Goal: Communication & Community: Answer question/provide support

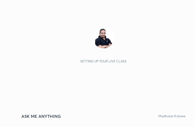
scroll to position [93, 173]
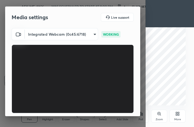
click at [128, 26] on div "Media settings Live support" at bounding box center [72, 17] width 135 height 22
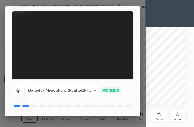
scroll to position [50, 0]
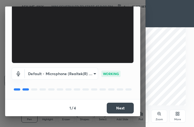
click at [129, 108] on button "Next" at bounding box center [120, 108] width 27 height 11
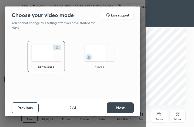
scroll to position [0, 0]
click at [129, 108] on button "Next" at bounding box center [120, 108] width 27 height 11
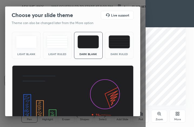
click at [129, 108] on img at bounding box center [73, 100] width 122 height 69
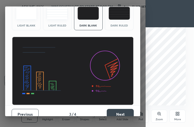
scroll to position [35, 0]
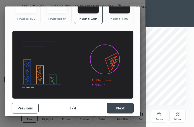
click at [123, 107] on button "Next" at bounding box center [120, 108] width 27 height 11
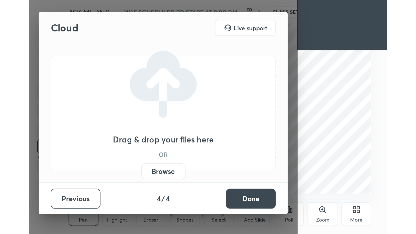
scroll to position [0, 0]
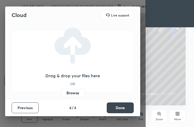
click at [123, 107] on button "Done" at bounding box center [120, 108] width 27 height 11
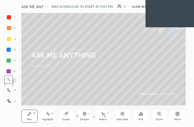
click at [178, 117] on div "More" at bounding box center [178, 116] width 16 height 13
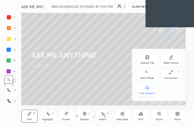
click at [174, 77] on div "Full screen" at bounding box center [172, 78] width 14 height 3
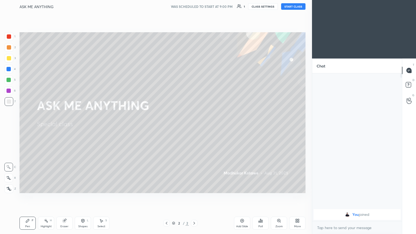
click at [194, 4] on button "START CLASS" at bounding box center [293, 6] width 24 height 6
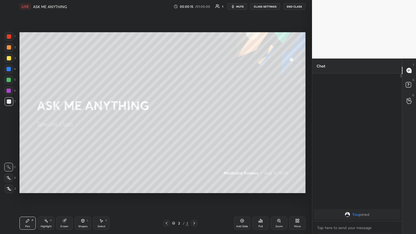
click at [194, 127] on icon at bounding box center [242, 221] width 2 height 2
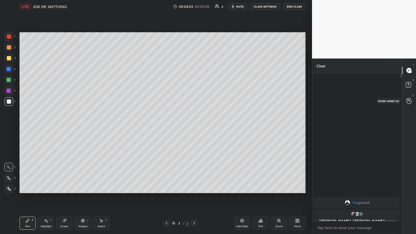
click at [194, 101] on icon at bounding box center [409, 101] width 5 height 6
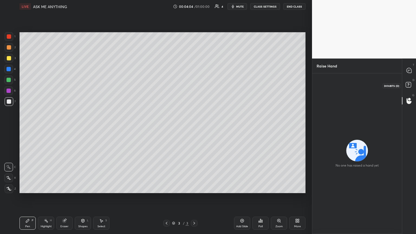
click at [194, 82] on rect at bounding box center [408, 84] width 5 height 5
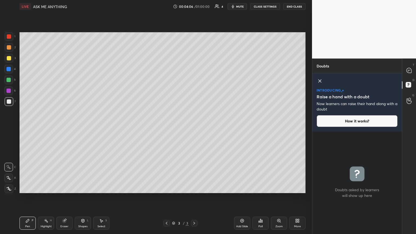
click at [194, 79] on icon at bounding box center [320, 81] width 6 height 6
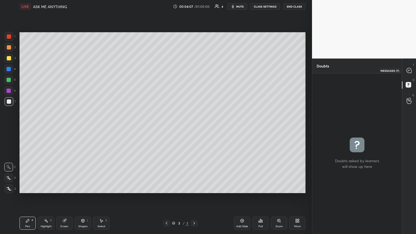
click at [194, 71] on icon at bounding box center [409, 70] width 5 height 5
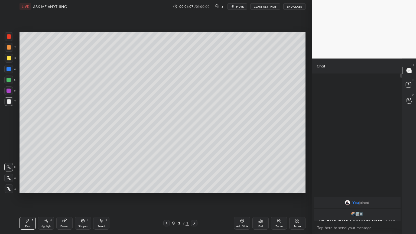
scroll to position [146, 88]
click at [194, 98] on icon at bounding box center [409, 101] width 5 height 6
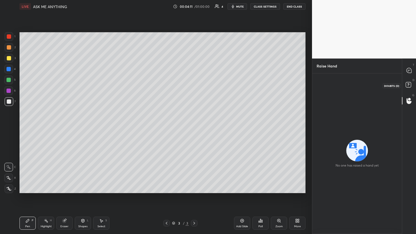
click at [194, 84] on icon at bounding box center [408, 84] width 2 height 2
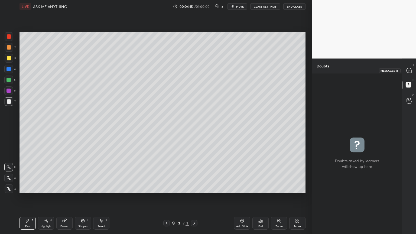
click at [194, 71] on icon at bounding box center [409, 70] width 5 height 5
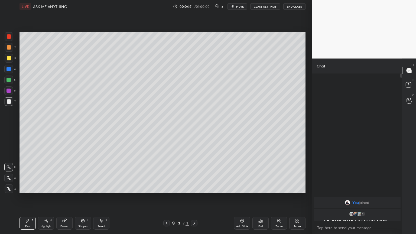
click at [9, 127] on div at bounding box center [8, 178] width 9 height 9
click at [11, 56] on div at bounding box center [9, 58] width 4 height 4
click at [194, 102] on div "1" at bounding box center [409, 101] width 5 height 12
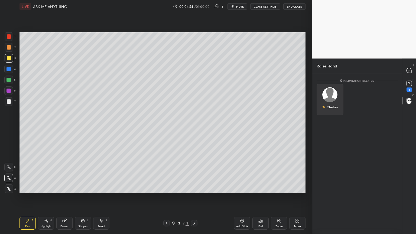
click at [194, 99] on div "Chetan" at bounding box center [330, 99] width 27 height 31
click at [194, 109] on button "INVITE" at bounding box center [330, 110] width 22 height 7
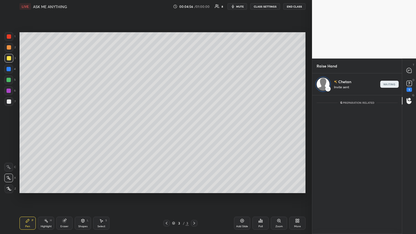
scroll to position [137, 88]
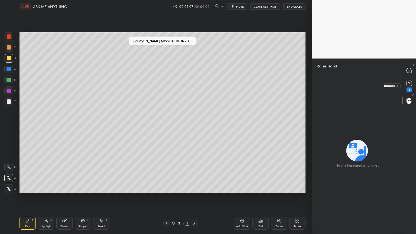
click at [194, 85] on rect at bounding box center [409, 83] width 5 height 5
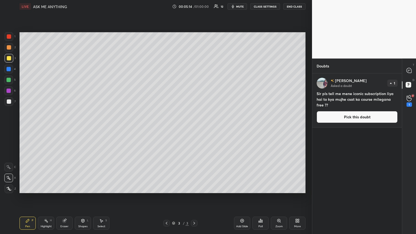
click at [194, 117] on button "Pick this doubt" at bounding box center [357, 117] width 81 height 12
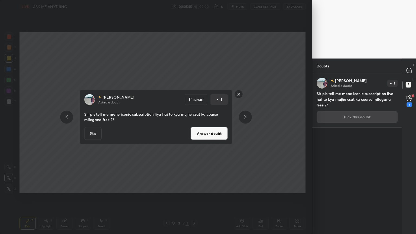
click at [194, 127] on button "Answer doubt" at bounding box center [208, 133] width 37 height 13
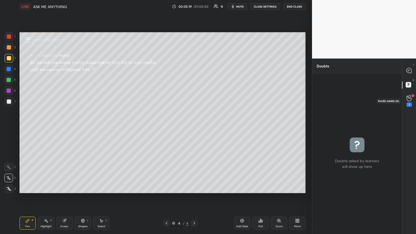
click at [194, 100] on icon at bounding box center [409, 98] width 5 height 6
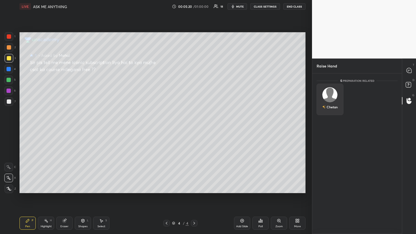
click at [194, 104] on div "Chetan" at bounding box center [329, 106] width 15 height 9
click at [194, 112] on button "INVITE" at bounding box center [330, 110] width 22 height 7
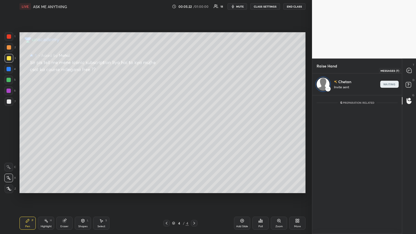
click at [194, 70] on icon at bounding box center [409, 70] width 5 height 5
type textarea "x"
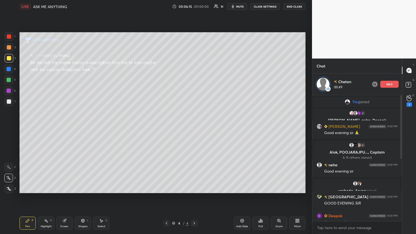
scroll to position [122, 0]
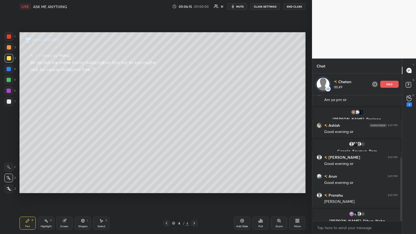
drag, startPoint x: 401, startPoint y: 115, endPoint x: 404, endPoint y: 154, distance: 39.9
click at [194, 127] on div "Chat Chetan 00:49 end [GEOGRAPHIC_DATA] 9:00 PM GOOD EVENING [PERSON_NAME] 9:00…" at bounding box center [364, 145] width 104 height 175
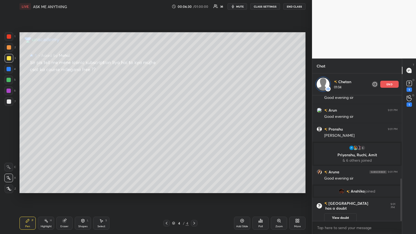
scroll to position [246, 0]
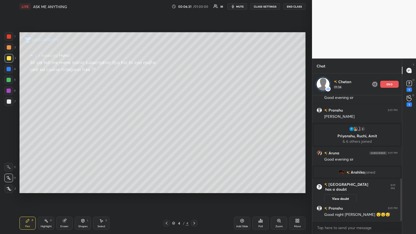
click at [194, 9] on button "CLASS SETTINGS" at bounding box center [265, 6] width 30 height 6
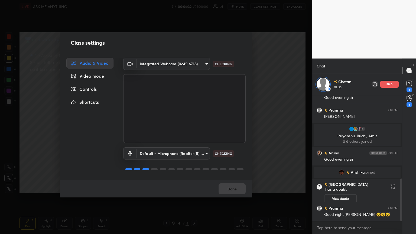
click at [94, 86] on div "Controls" at bounding box center [89, 89] width 47 height 11
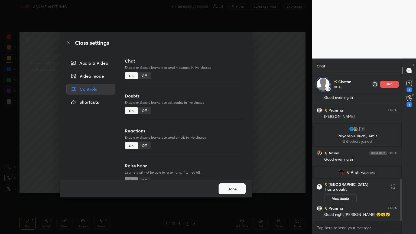
click at [146, 74] on div "Off" at bounding box center [144, 75] width 13 height 7
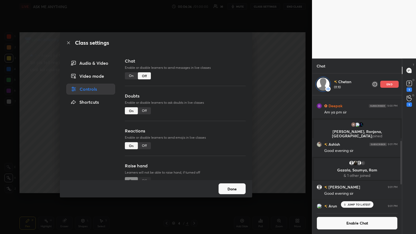
click at [147, 127] on div "Off" at bounding box center [144, 145] width 13 height 7
click at [194, 108] on div "Class settings Audio & Video Video mode Controls Shortcuts Chat Enable or disab…" at bounding box center [156, 117] width 312 height 234
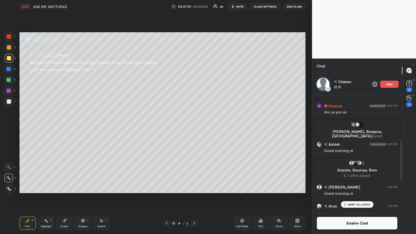
click at [194, 127] on p "JUMP TO LATEST" at bounding box center [358, 204] width 23 height 3
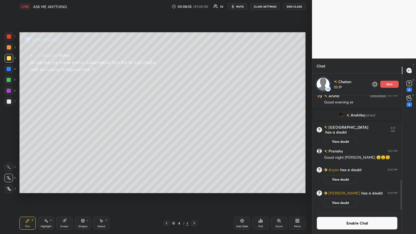
scroll to position [328, 0]
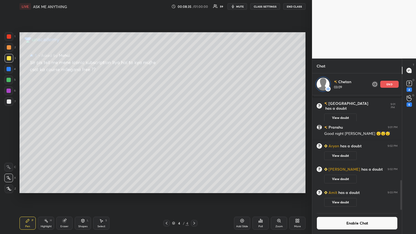
click at [194, 127] on icon at bounding box center [242, 221] width 4 height 4
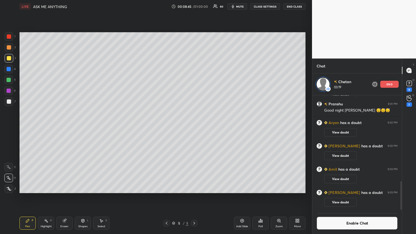
scroll to position [350, 0]
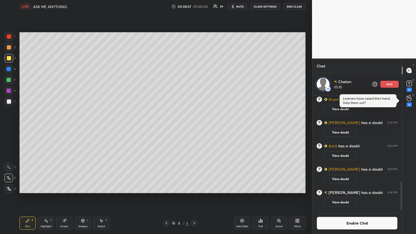
click at [194, 84] on p "end" at bounding box center [389, 84] width 6 height 3
click at [194, 101] on icon at bounding box center [409, 98] width 5 height 6
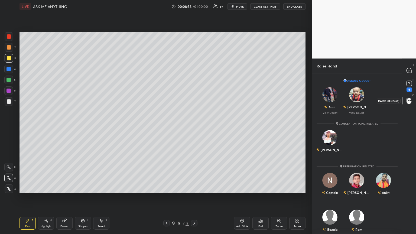
scroll to position [159, 88]
click at [194, 105] on div "Amit" at bounding box center [332, 107] width 7 height 5
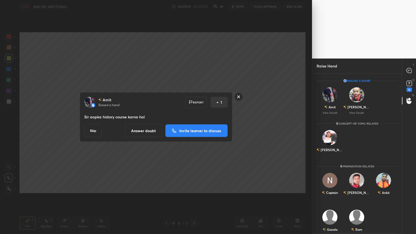
click at [144, 127] on button "Answer doubt" at bounding box center [143, 130] width 37 height 13
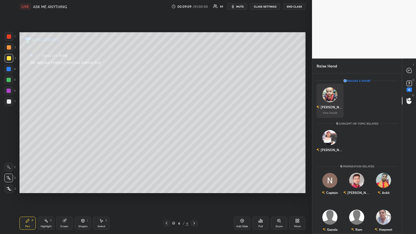
click at [194, 109] on div "[PERSON_NAME]" at bounding box center [332, 107] width 23 height 5
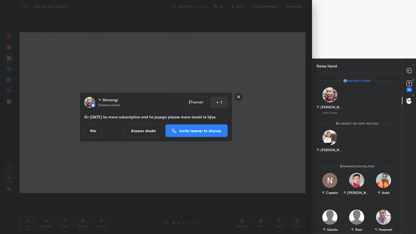
click at [194, 127] on p "Invite learner to discuss" at bounding box center [200, 131] width 42 height 4
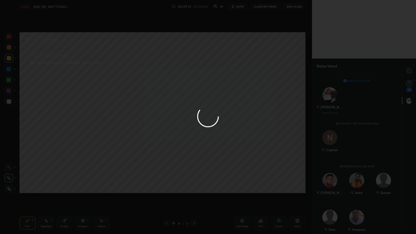
scroll to position [137, 88]
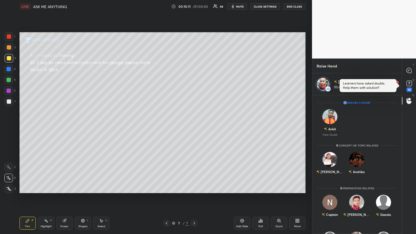
click at [194, 86] on icon at bounding box center [409, 83] width 8 height 8
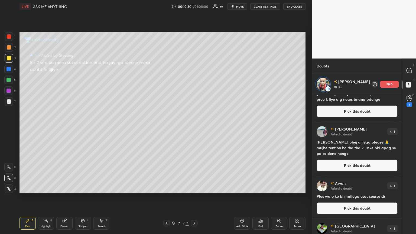
scroll to position [303, 0]
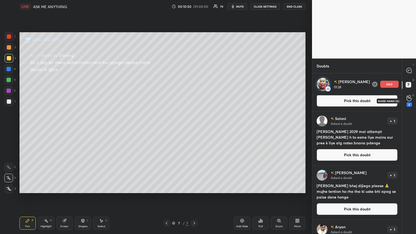
click at [194, 104] on div "2" at bounding box center [409, 104] width 5 height 4
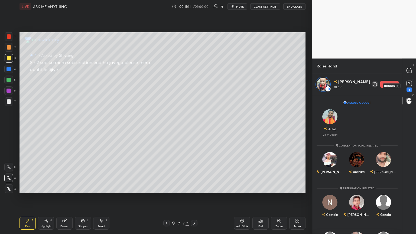
click at [194, 86] on rect at bounding box center [409, 83] width 5 height 5
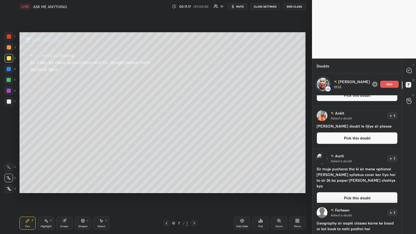
scroll to position [275, 0]
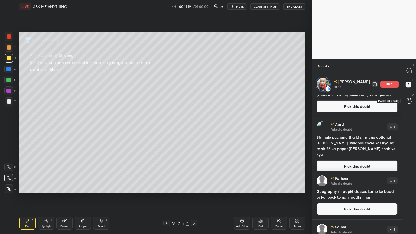
click at [194, 98] on circle at bounding box center [409, 99] width 2 height 2
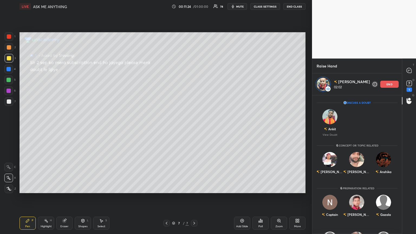
click at [194, 85] on p "end" at bounding box center [389, 84] width 6 height 3
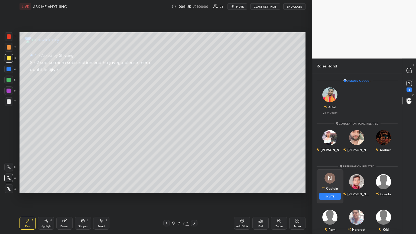
click at [194, 127] on div "Captain" at bounding box center [330, 188] width 16 height 9
click at [194, 127] on button "INVITE" at bounding box center [330, 196] width 22 height 7
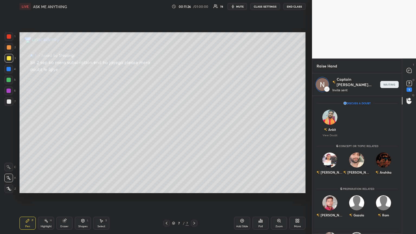
scroll to position [137, 88]
click at [194, 127] on div "Add Slide" at bounding box center [242, 223] width 16 height 13
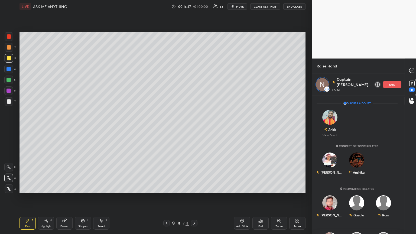
click at [194, 86] on div "end" at bounding box center [392, 84] width 18 height 7
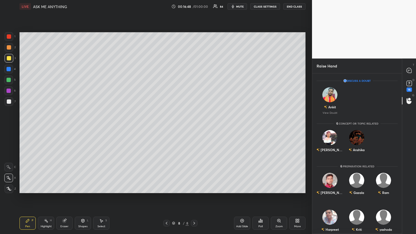
scroll to position [159, 88]
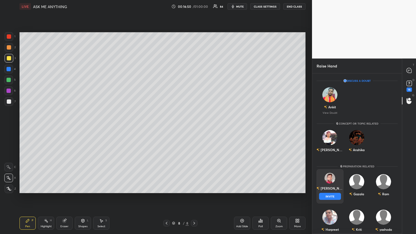
click at [194, 127] on div "[PERSON_NAME] INVITE" at bounding box center [330, 186] width 27 height 34
click at [194, 127] on button "INVITE" at bounding box center [330, 196] width 22 height 7
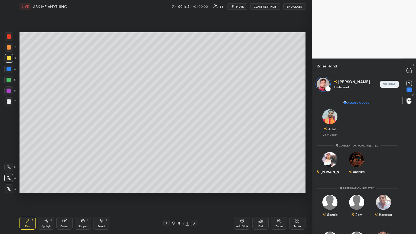
scroll to position [137, 88]
click at [194, 9] on button "End Class" at bounding box center [294, 6] width 22 height 6
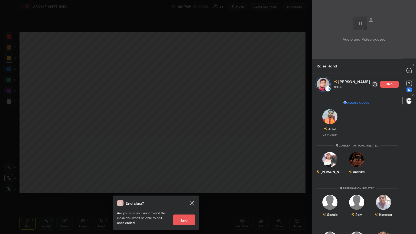
click at [191, 85] on div "End class? Are you sure you want to end the class? You won’t be able to edit on…" at bounding box center [156, 117] width 312 height 234
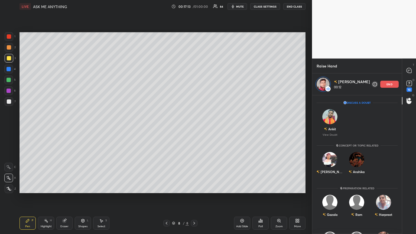
click at [194, 127] on icon at bounding box center [242, 221] width 4 height 4
click at [194, 87] on icon at bounding box center [409, 83] width 8 height 8
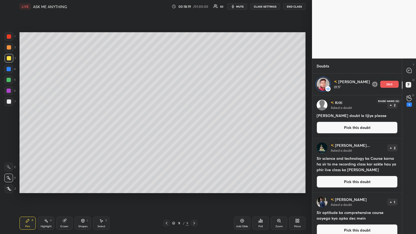
click at [194, 101] on icon at bounding box center [409, 98] width 5 height 5
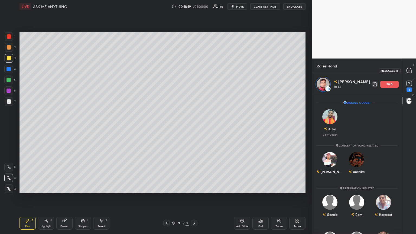
click at [194, 72] on icon at bounding box center [409, 70] width 5 height 5
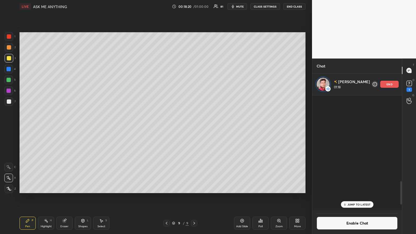
scroll to position [113, 88]
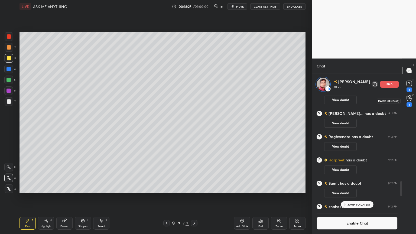
click at [194, 103] on div "1" at bounding box center [409, 104] width 5 height 4
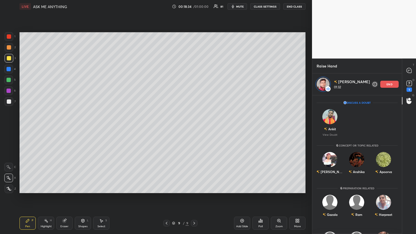
click at [6, 103] on div at bounding box center [9, 101] width 9 height 9
click at [194, 86] on div "end" at bounding box center [389, 84] width 18 height 7
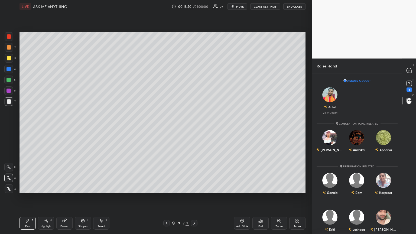
scroll to position [159, 88]
click at [194, 127] on div "Gazala" at bounding box center [330, 184] width 27 height 31
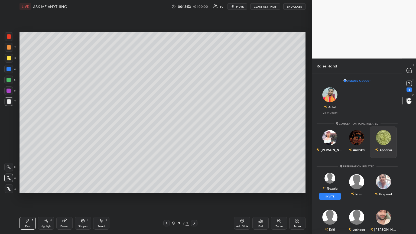
click at [194, 127] on div "Apoorva" at bounding box center [383, 149] width 17 height 9
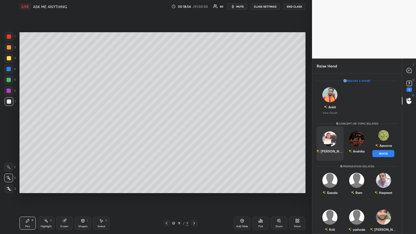
click at [194, 127] on div "[PERSON_NAME]" at bounding box center [330, 143] width 27 height 34
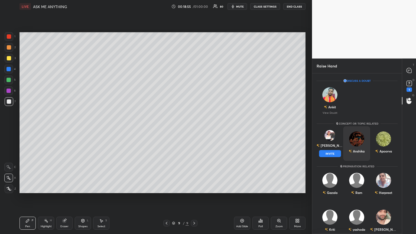
click at [194, 127] on button "INVITE" at bounding box center [330, 153] width 22 height 7
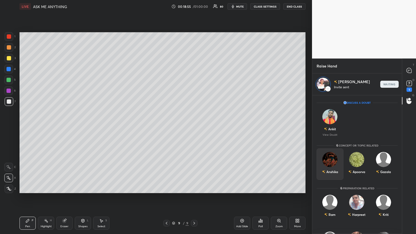
scroll to position [137, 88]
click at [194, 127] on icon at bounding box center [242, 221] width 4 height 4
click at [194, 88] on div "1" at bounding box center [409, 89] width 5 height 4
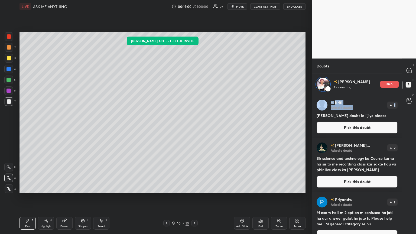
drag, startPoint x: 400, startPoint y: 109, endPoint x: 401, endPoint y: 122, distance: 12.8
click at [194, 122] on div "[PERSON_NAME] Asked a doubt 2 Sir mera bhi doubt le lijiye please Pick this dou…" at bounding box center [357, 164] width 90 height 139
drag, startPoint x: 400, startPoint y: 111, endPoint x: 401, endPoint y: 126, distance: 14.4
click at [194, 126] on div "[PERSON_NAME] Asked a doubt 2 Sir mera bhi doubt le lijiye please Pick this dou…" at bounding box center [357, 164] width 90 height 139
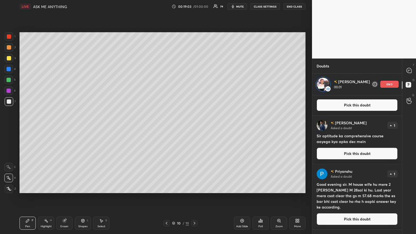
scroll to position [173, 0]
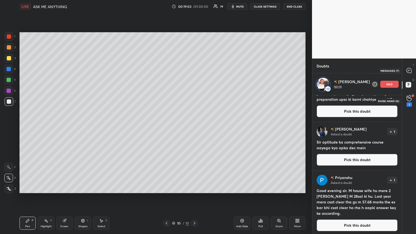
click at [194, 72] on icon at bounding box center [409, 70] width 5 height 5
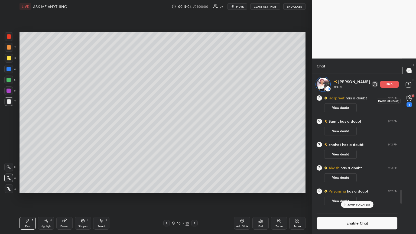
scroll to position [113, 88]
click at [194, 102] on div "1" at bounding box center [409, 104] width 5 height 4
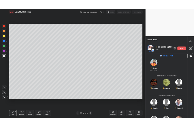
scroll to position [0, 0]
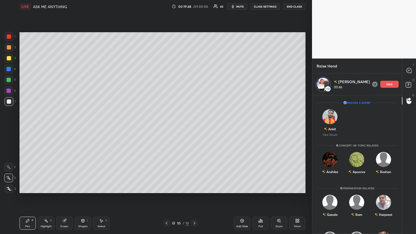
click at [9, 58] on div at bounding box center [9, 58] width 4 height 4
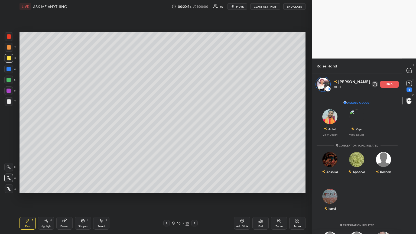
click at [194, 127] on div "More" at bounding box center [297, 223] width 16 height 13
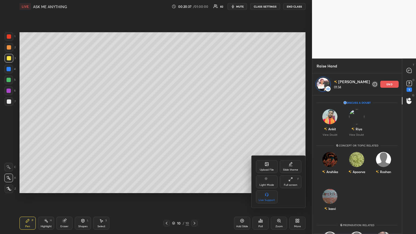
click at [194, 127] on div "Full screen F" at bounding box center [291, 181] width 22 height 13
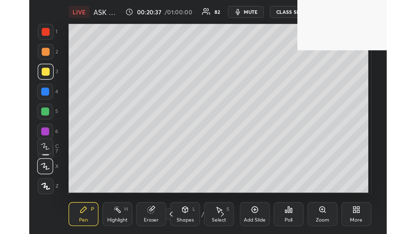
scroll to position [93, 173]
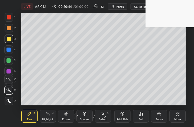
click at [179, 115] on icon at bounding box center [178, 114] width 1 height 1
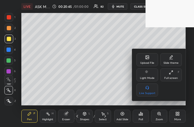
click at [177, 79] on div "Full screen" at bounding box center [172, 78] width 14 height 3
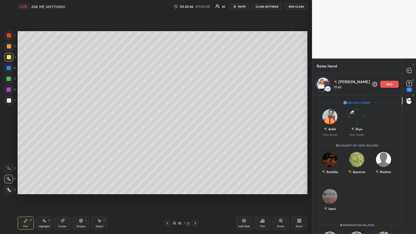
scroll to position [26884, 26793]
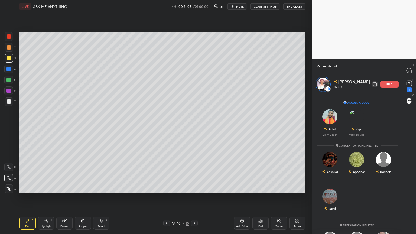
click at [194, 85] on p "end" at bounding box center [389, 84] width 6 height 3
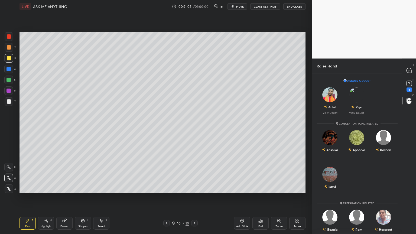
scroll to position [159, 88]
click at [194, 127] on div "Apoorva" at bounding box center [359, 149] width 12 height 5
click at [194, 127] on button "INVITE" at bounding box center [357, 153] width 22 height 7
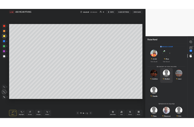
scroll to position [137, 88]
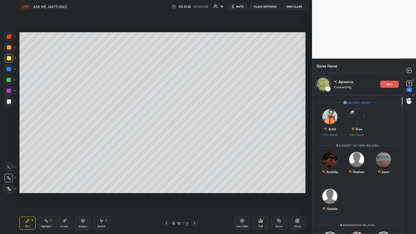
click at [194, 127] on icon at bounding box center [297, 221] width 4 height 4
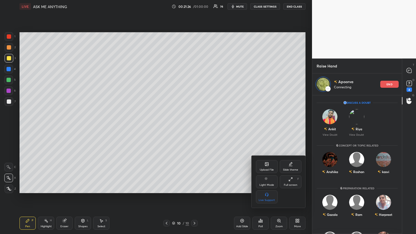
click at [194, 127] on div "Full screen" at bounding box center [291, 185] width 14 height 3
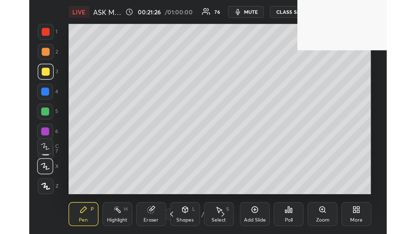
scroll to position [93, 173]
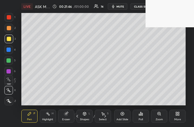
click at [180, 116] on icon at bounding box center [178, 114] width 4 height 4
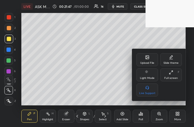
click at [171, 77] on div "Full screen" at bounding box center [172, 78] width 14 height 3
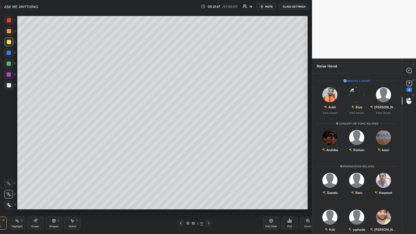
scroll to position [26884, 26787]
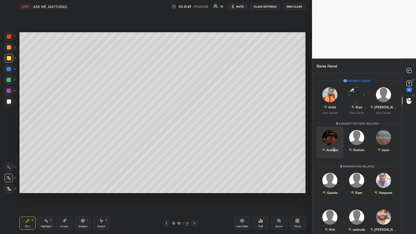
click at [194, 127] on div "Anshika" at bounding box center [330, 149] width 16 height 9
click at [194, 127] on button "INVITE" at bounding box center [330, 153] width 22 height 7
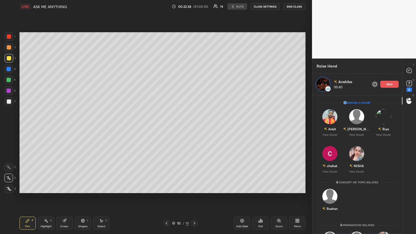
scroll to position [159, 88]
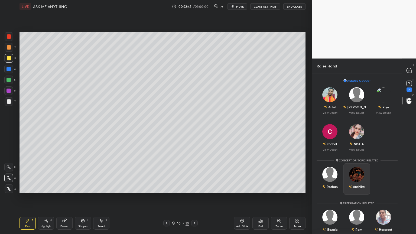
click at [194, 127] on div "Anshika" at bounding box center [357, 186] width 16 height 9
click at [194, 127] on button "INVITE" at bounding box center [357, 190] width 22 height 7
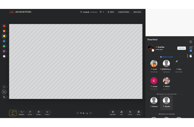
scroll to position [137, 88]
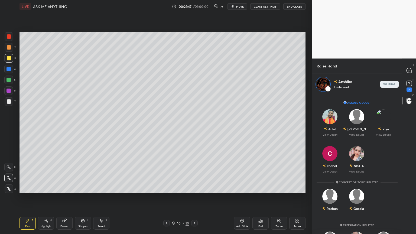
click at [194, 127] on icon at bounding box center [297, 221] width 4 height 4
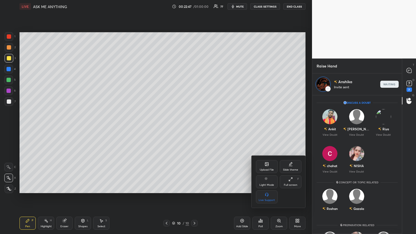
click at [194, 127] on div "Full screen" at bounding box center [291, 185] width 14 height 3
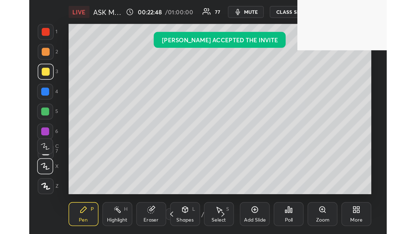
scroll to position [93, 173]
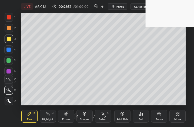
click at [178, 114] on icon at bounding box center [178, 114] width 1 height 1
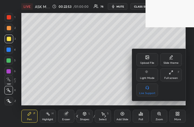
click at [170, 75] on div "Full screen F" at bounding box center [172, 75] width 22 height 13
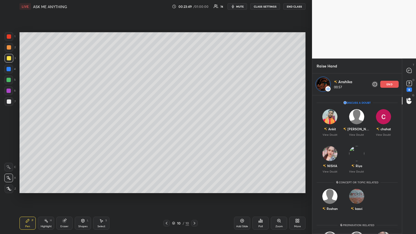
scroll to position [159, 88]
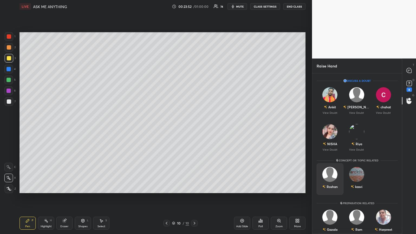
click at [194, 127] on div "Roshan" at bounding box center [330, 178] width 27 height 31
click at [194, 127] on button "INVITE" at bounding box center [330, 190] width 22 height 7
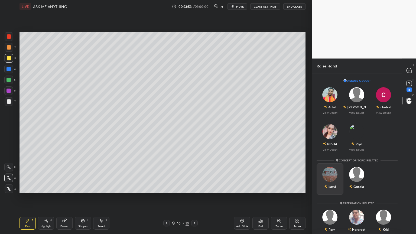
scroll to position [137, 88]
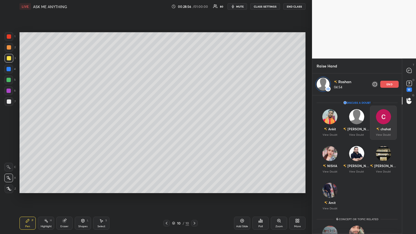
click at [194, 85] on p "end" at bounding box center [389, 84] width 6 height 3
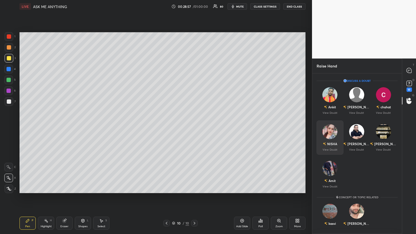
click at [194, 127] on div "NISHA" at bounding box center [332, 143] width 10 height 5
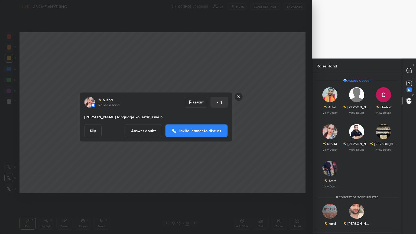
click at [186, 127] on button "Invite learner to discuss" at bounding box center [196, 130] width 63 height 13
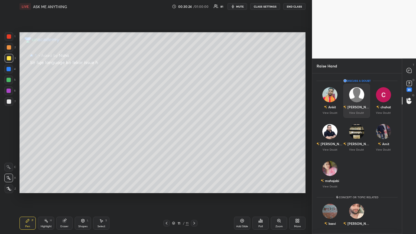
click at [194, 99] on img "grid" at bounding box center [356, 94] width 15 height 15
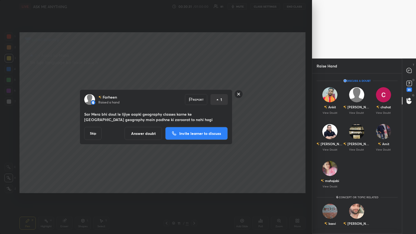
click at [143, 127] on button "Answer doubt" at bounding box center [143, 133] width 37 height 13
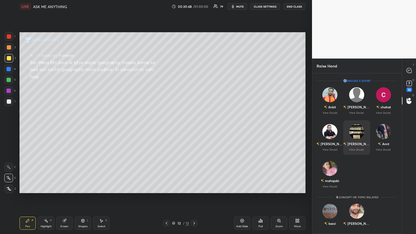
click at [194, 127] on div "[PERSON_NAME] View Doubt" at bounding box center [356, 138] width 27 height 34
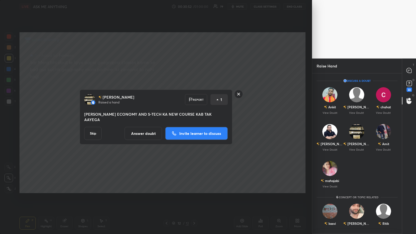
click at [147, 127] on button "Answer doubt" at bounding box center [143, 133] width 37 height 13
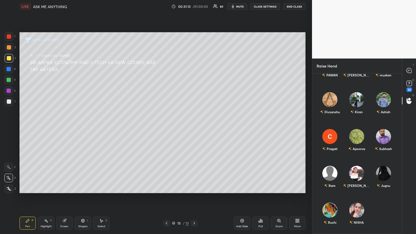
scroll to position [193, 0]
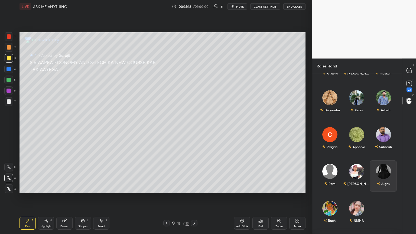
click at [194, 127] on div "Jugnu" at bounding box center [383, 175] width 27 height 31
click at [194, 127] on button "INVITE" at bounding box center [383, 187] width 22 height 7
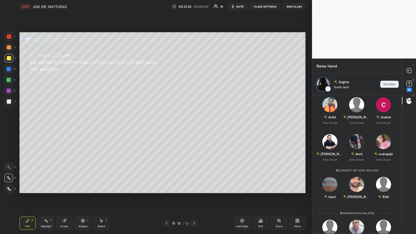
scroll to position [13, 0]
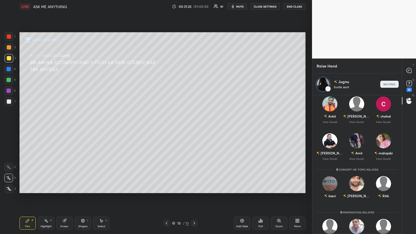
click at [194, 127] on icon at bounding box center [242, 221] width 4 height 4
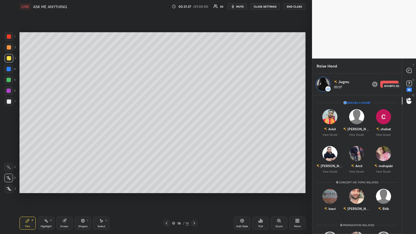
click at [194, 86] on icon at bounding box center [409, 83] width 8 height 8
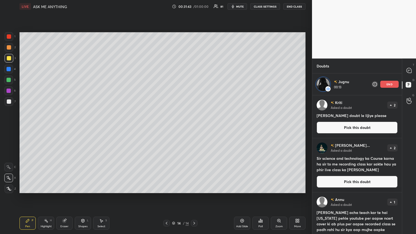
drag, startPoint x: 402, startPoint y: 121, endPoint x: 402, endPoint y: 128, distance: 6.8
click at [194, 127] on div "T Messages (T) D Doubts (D) G Raise Hand (G)" at bounding box center [409, 145] width 14 height 175
drag, startPoint x: 400, startPoint y: 123, endPoint x: 396, endPoint y: 118, distance: 6.6
click at [194, 117] on div "[PERSON_NAME] Asked a doubt 2 Sir mera bhi doubt le lijiye please Pick this dou…" at bounding box center [357, 116] width 90 height 43
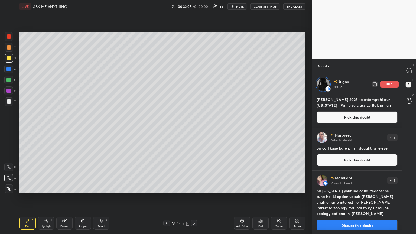
scroll to position [422, 0]
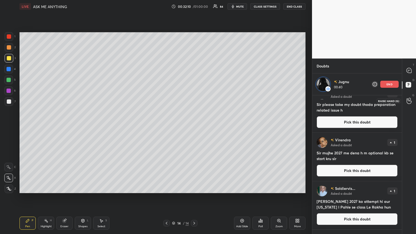
click at [194, 102] on icon at bounding box center [409, 101] width 5 height 6
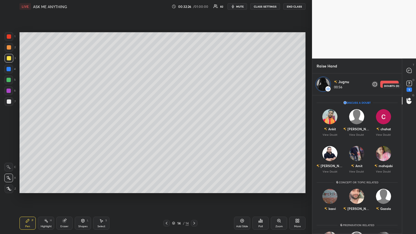
click at [194, 88] on div "1" at bounding box center [409, 89] width 5 height 4
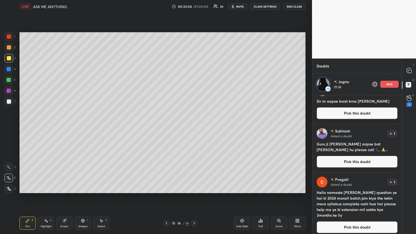
scroll to position [150, 0]
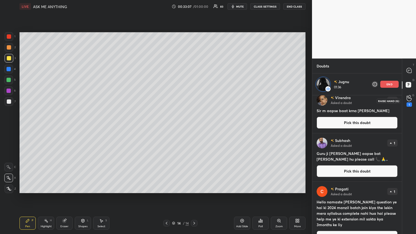
click at [194, 105] on div "1" at bounding box center [409, 104] width 5 height 4
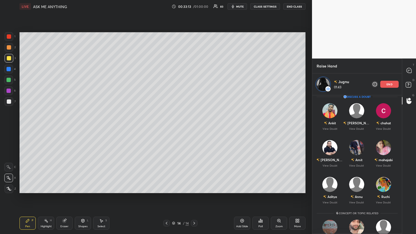
scroll to position [0, 0]
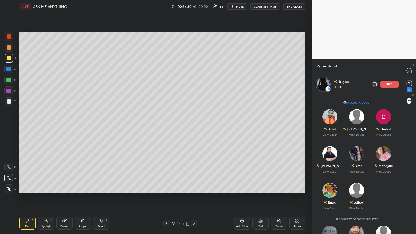
click at [194, 84] on p "end" at bounding box center [389, 84] width 6 height 3
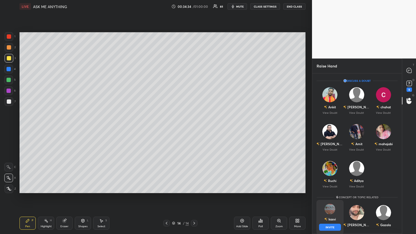
click at [194, 127] on div "kasvi INVITE" at bounding box center [330, 217] width 27 height 34
click at [194, 127] on button "INVITE" at bounding box center [330, 227] width 22 height 7
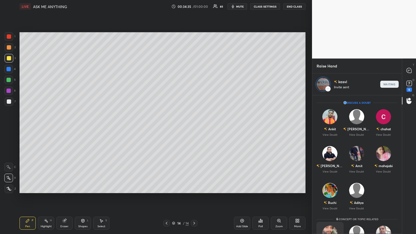
scroll to position [137, 88]
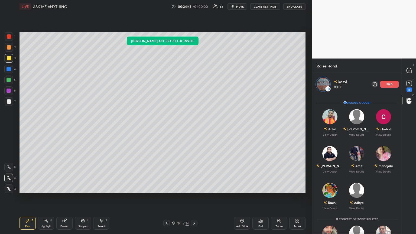
click at [194, 127] on div "Add Slide" at bounding box center [242, 223] width 16 height 13
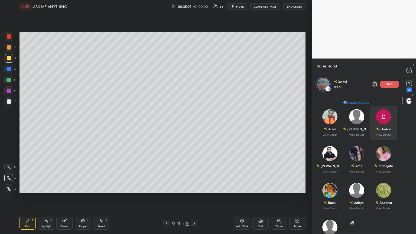
drag, startPoint x: 390, startPoint y: 84, endPoint x: 391, endPoint y: 89, distance: 5.3
click at [194, 85] on p "end" at bounding box center [389, 84] width 6 height 3
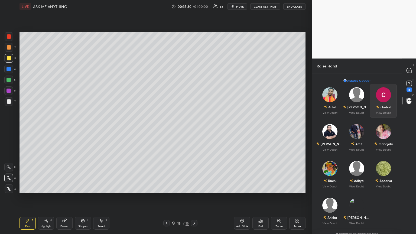
click at [194, 110] on div "chahat" at bounding box center [383, 106] width 15 height 9
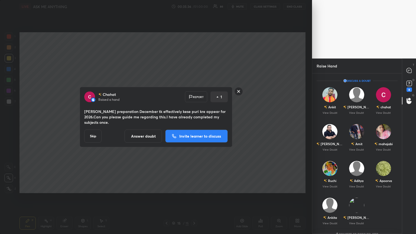
click at [188, 127] on p "Invite learner to discuss" at bounding box center [200, 136] width 42 height 4
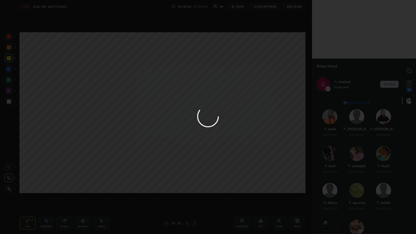
scroll to position [137, 88]
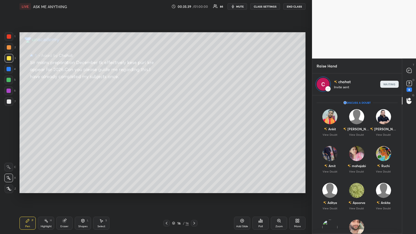
click at [194, 127] on div "Add Slide" at bounding box center [242, 223] width 16 height 13
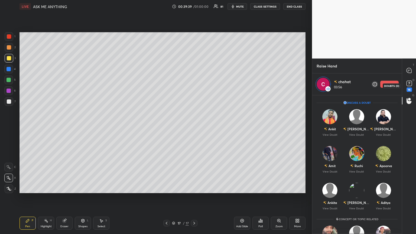
click at [194, 87] on icon at bounding box center [409, 83] width 8 height 8
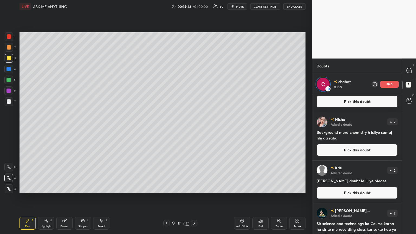
scroll to position [0, 0]
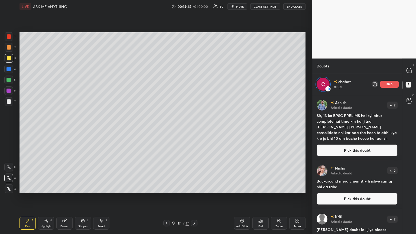
click at [110, 83] on div "Setting up your live class Poll for secs No correct answer Start poll" at bounding box center [162, 112] width 290 height 199
click at [194, 87] on div "end" at bounding box center [389, 84] width 18 height 7
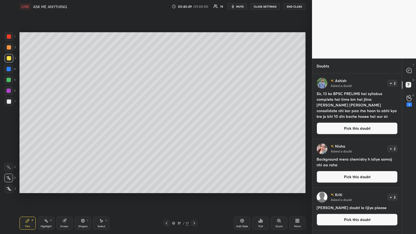
scroll to position [159, 88]
click at [194, 103] on div "1" at bounding box center [409, 104] width 5 height 4
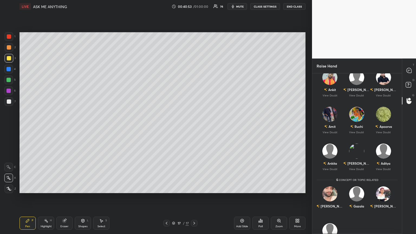
scroll to position [19, 0]
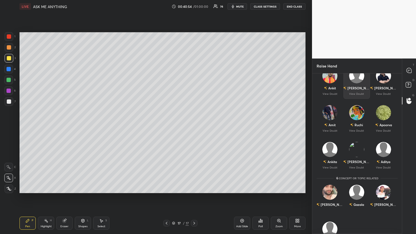
click at [194, 89] on div "[PERSON_NAME]" at bounding box center [358, 88] width 23 height 5
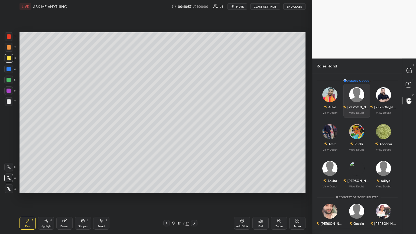
drag, startPoint x: 360, startPoint y: 96, endPoint x: 360, endPoint y: 100, distance: 3.3
click at [194, 97] on img "grid" at bounding box center [356, 94] width 15 height 15
click at [194, 109] on div "[PERSON_NAME]" at bounding box center [356, 106] width 27 height 9
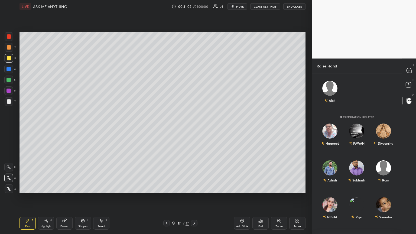
scroll to position [171, 0]
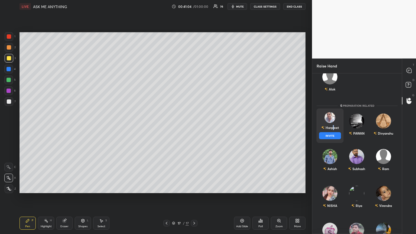
click at [194, 127] on div "Harpreet" at bounding box center [330, 127] width 18 height 9
click at [194, 127] on button "INVITE" at bounding box center [330, 135] width 22 height 7
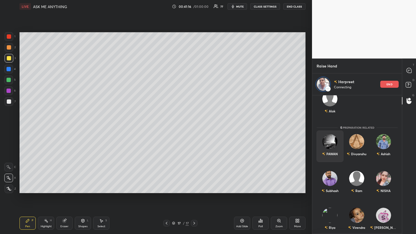
scroll to position [0, 0]
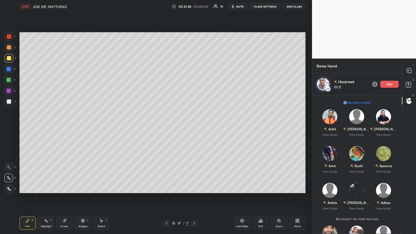
click at [194, 127] on div "Add Slide" at bounding box center [242, 223] width 16 height 13
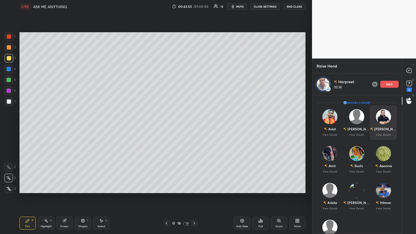
click at [194, 85] on p "end" at bounding box center [389, 84] width 6 height 3
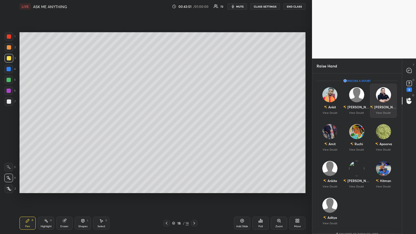
scroll to position [159, 88]
click at [194, 127] on div "Amit" at bounding box center [332, 143] width 7 height 5
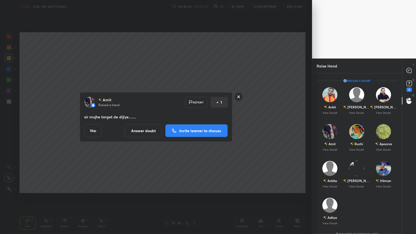
click at [194, 127] on p "Invite learner to discuss" at bounding box center [200, 131] width 42 height 4
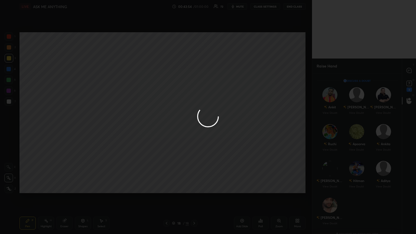
scroll to position [137, 88]
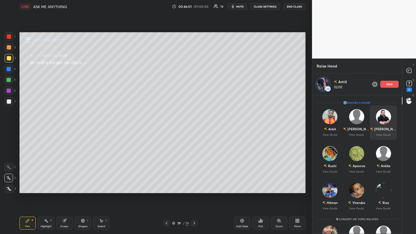
drag, startPoint x: 388, startPoint y: 84, endPoint x: 391, endPoint y: 87, distance: 4.2
click at [194, 84] on p "end" at bounding box center [389, 84] width 6 height 3
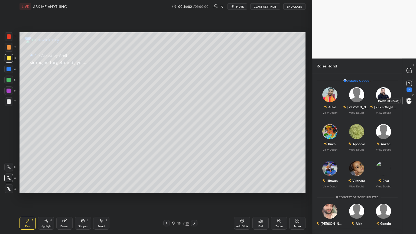
click at [194, 100] on icon at bounding box center [409, 101] width 5 height 6
click at [194, 127] on img "grid" at bounding box center [329, 168] width 15 height 15
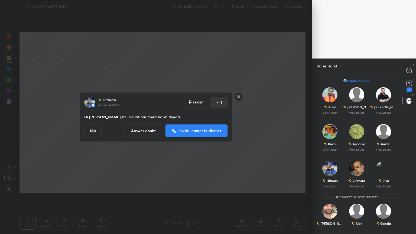
click at [189, 127] on p "Invite learner to discuss" at bounding box center [200, 131] width 42 height 4
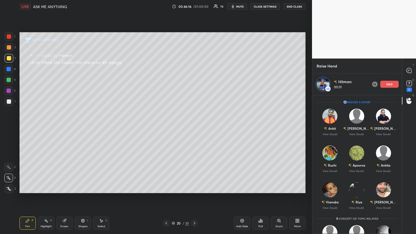
scroll to position [0, 0]
click at [194, 87] on icon at bounding box center [409, 83] width 8 height 8
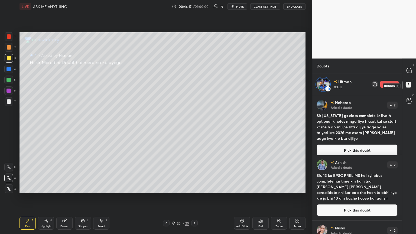
scroll to position [1, 2]
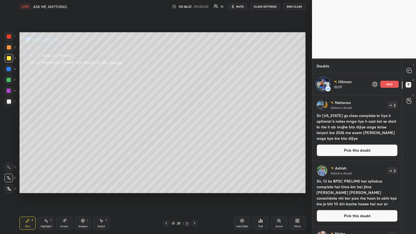
click at [194, 127] on div "Add Slide" at bounding box center [242, 223] width 16 height 13
click at [194, 101] on icon at bounding box center [409, 101] width 5 height 6
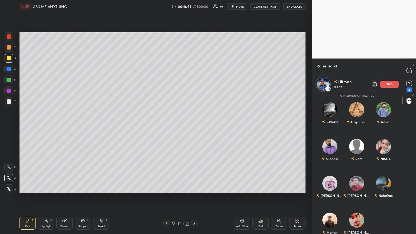
scroll to position [178, 0]
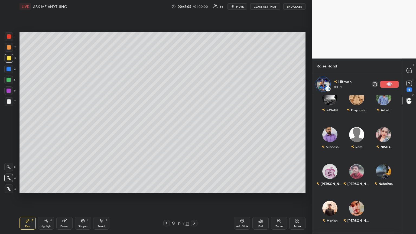
drag, startPoint x: 389, startPoint y: 85, endPoint x: 389, endPoint y: 89, distance: 3.8
click at [194, 89] on div "Hitman 00:51 end" at bounding box center [357, 84] width 90 height 22
click at [194, 90] on div "Hitman 00:52 end" at bounding box center [357, 84] width 90 height 22
click at [194, 89] on div "7" at bounding box center [409, 89] width 5 height 4
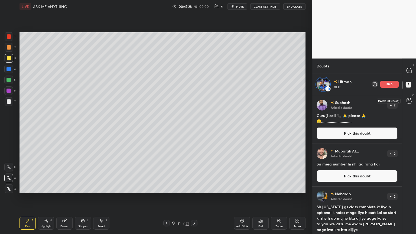
click at [194, 102] on icon at bounding box center [409, 101] width 5 height 6
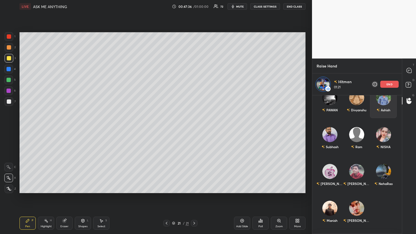
click at [194, 86] on div "end" at bounding box center [389, 84] width 18 height 7
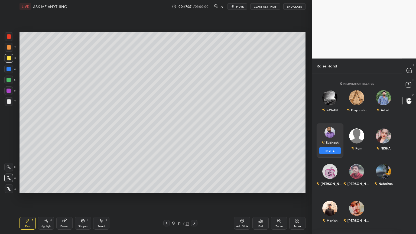
click at [194, 127] on div "Subhash" at bounding box center [329, 142] width 17 height 9
click at [194, 127] on button "INVITE" at bounding box center [330, 150] width 22 height 7
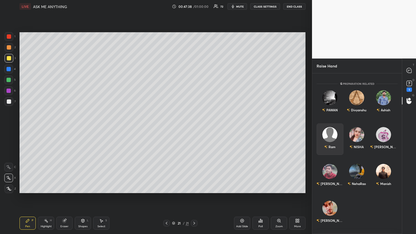
scroll to position [137, 88]
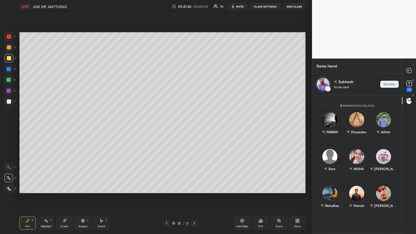
click at [194, 127] on div "T Messages (T) D Doubts (D) 1 G Raise Hand (G)" at bounding box center [409, 145] width 14 height 175
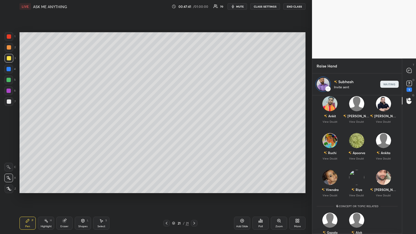
scroll to position [0, 0]
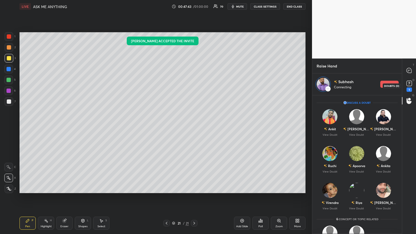
click at [194, 86] on icon at bounding box center [409, 83] width 8 height 8
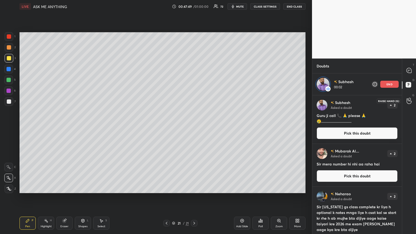
click at [194, 101] on icon at bounding box center [409, 100] width 5 height 5
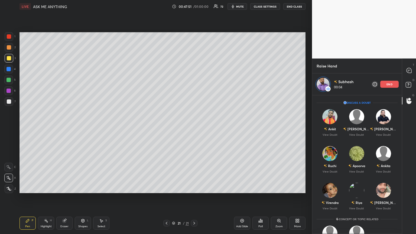
click at [194, 112] on div "T Messages (T) D Doubts (D) G Raise Hand (G)" at bounding box center [409, 145] width 14 height 175
drag, startPoint x: 402, startPoint y: 112, endPoint x: 402, endPoint y: 123, distance: 10.8
click at [194, 123] on div "T Messages (T) D Doubts (D) G Raise Hand (G)" at bounding box center [409, 145] width 14 height 175
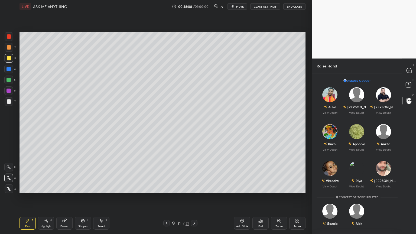
scroll to position [159, 88]
click at [194, 127] on img "grid" at bounding box center [383, 168] width 15 height 15
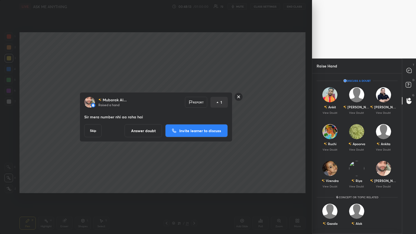
click at [194, 127] on p "Invite learner to discuss" at bounding box center [200, 131] width 42 height 4
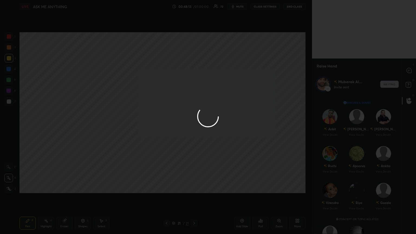
scroll to position [137, 88]
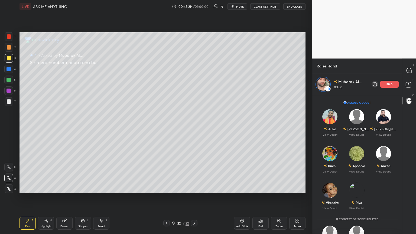
click at [194, 116] on div "Raise Hand Mubarak Al... 00:06 end Enable Chat [PERSON_NAME] Asked a doubt 1 Si…" at bounding box center [364, 145] width 104 height 175
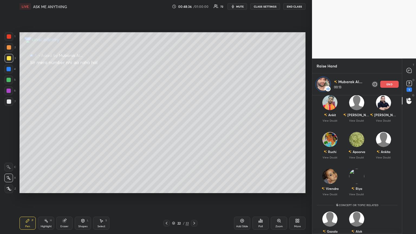
scroll to position [13, 0]
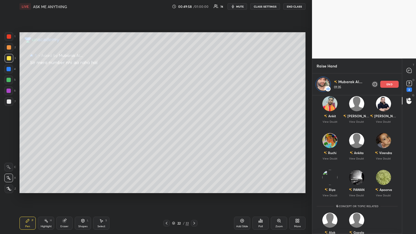
click at [194, 84] on p "end" at bounding box center [389, 84] width 6 height 3
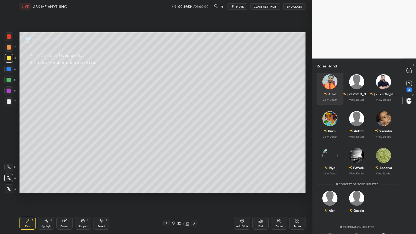
click at [194, 93] on div "Ankit" at bounding box center [330, 93] width 12 height 9
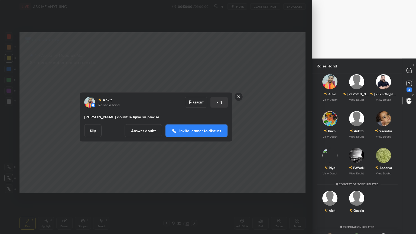
click at [193, 127] on p "Invite learner to discuss" at bounding box center [200, 131] width 42 height 4
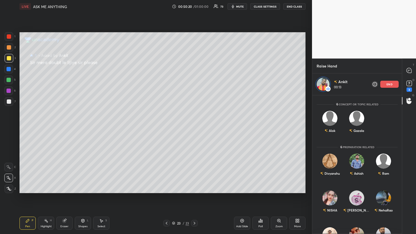
scroll to position [115, 0]
click at [194, 86] on icon at bounding box center [409, 83] width 8 height 8
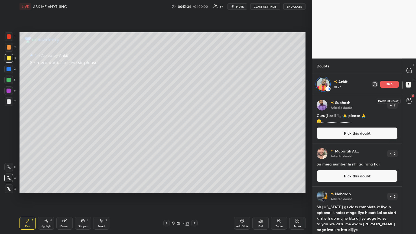
click at [194, 103] on icon at bounding box center [409, 100] width 5 height 5
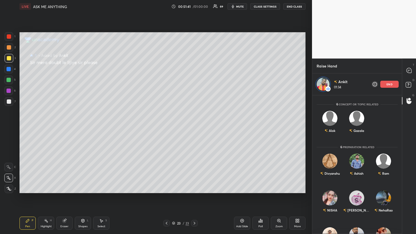
click at [194, 86] on div "end" at bounding box center [389, 84] width 18 height 7
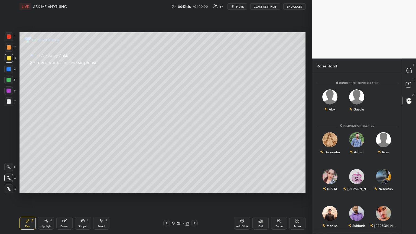
scroll to position [119, 0]
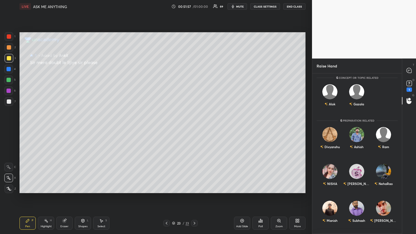
click at [194, 127] on div "Add Slide" at bounding box center [242, 223] width 16 height 13
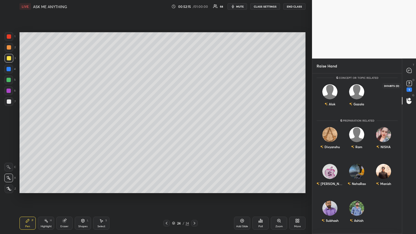
click at [194, 84] on icon at bounding box center [409, 83] width 8 height 8
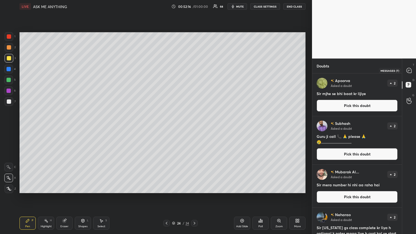
click at [194, 70] on icon at bounding box center [409, 70] width 5 height 5
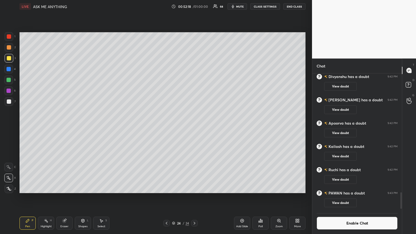
scroll to position [1857, 0]
drag, startPoint x: 401, startPoint y: 199, endPoint x: 401, endPoint y: 210, distance: 10.8
click at [194, 127] on div "[PERSON_NAME] has a doubt 9:43 PM View doubt [PERSON_NAME] has a doubt 9:44 PM …" at bounding box center [357, 153] width 90 height 161
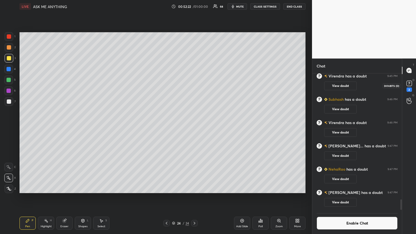
click at [194, 86] on rect at bounding box center [409, 83] width 5 height 5
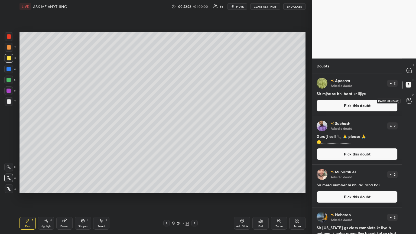
click at [194, 102] on icon at bounding box center [409, 101] width 5 height 6
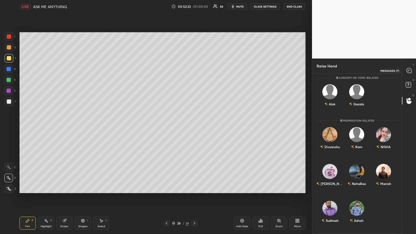
click at [194, 70] on icon at bounding box center [409, 70] width 5 height 5
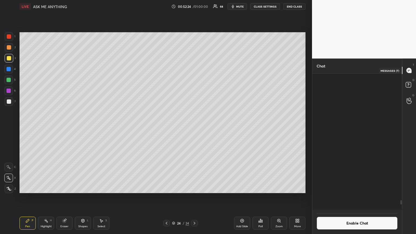
scroll to position [135, 88]
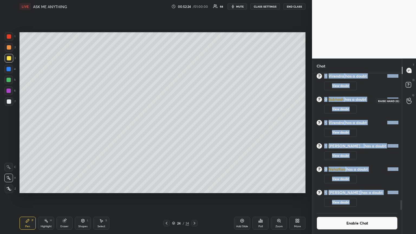
click at [194, 99] on icon at bounding box center [409, 101] width 5 height 6
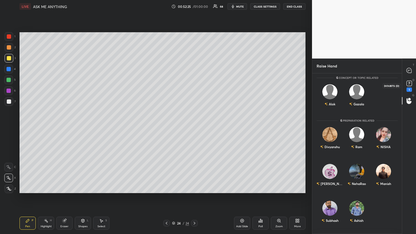
click at [194, 87] on div "1" at bounding box center [409, 85] width 8 height 12
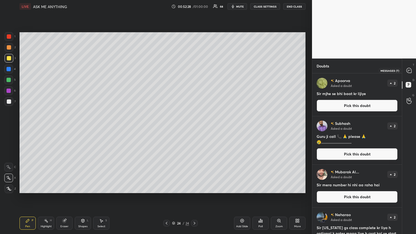
click at [194, 70] on icon at bounding box center [409, 71] width 6 height 6
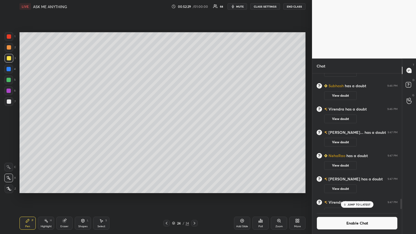
click at [194, 127] on button "Enable Chat" at bounding box center [357, 223] width 81 height 13
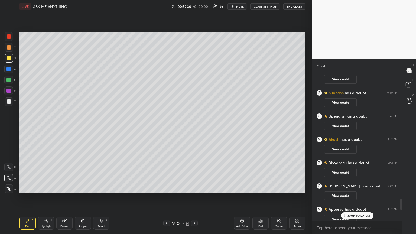
click at [194, 127] on p "JUMP TO LATEST" at bounding box center [358, 215] width 23 height 3
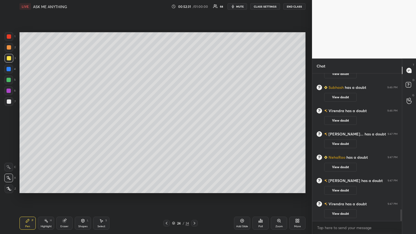
click at [194, 7] on button "End Class" at bounding box center [294, 6] width 22 height 6
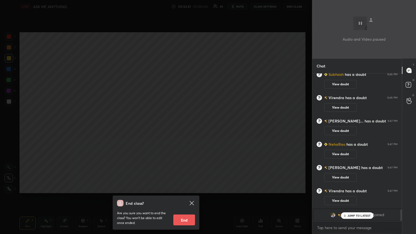
scroll to position [1625, 0]
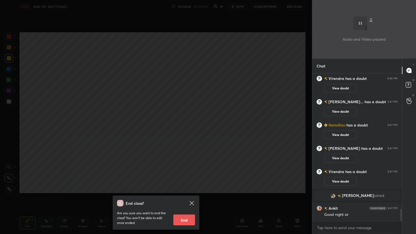
click at [184, 127] on button "End" at bounding box center [184, 219] width 22 height 11
type textarea "x"
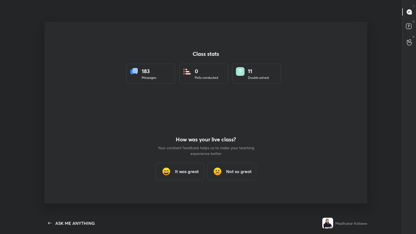
scroll to position [26884, 26729]
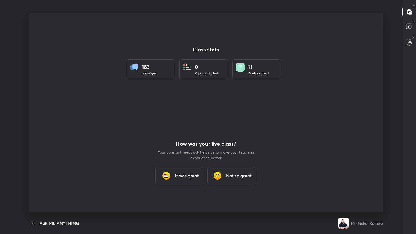
click at [41, 127] on div "ASK ME ANYTHING" at bounding box center [60, 223] width 40 height 6
click at [40, 127] on div "ASK ME ANYTHING" at bounding box center [60, 223] width 40 height 6
click at [194, 45] on icon at bounding box center [409, 42] width 5 height 6
click at [194, 79] on div "Class stats 183 Messages 0 Polls conducted 11 Doubts solved How was your live c…" at bounding box center [206, 112] width 354 height 199
click at [194, 127] on div "It was great" at bounding box center [179, 175] width 49 height 17
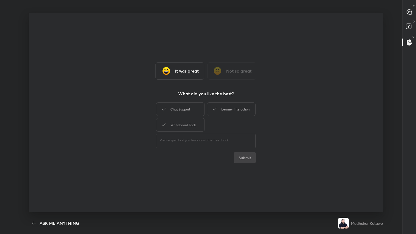
click at [181, 111] on div "Chat Support" at bounding box center [180, 109] width 49 height 14
click at [194, 127] on button "Submit" at bounding box center [245, 157] width 22 height 11
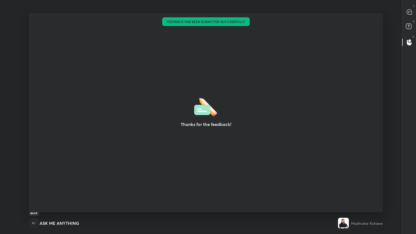
click at [34, 127] on icon "button" at bounding box center [34, 223] width 4 height 2
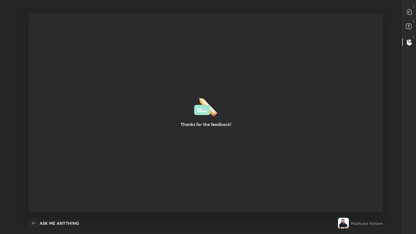
click at [34, 127] on icon "button" at bounding box center [34, 223] width 4 height 2
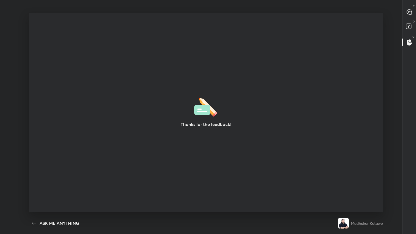
click at [194, 67] on div "Thanks for the feedback!" at bounding box center [206, 112] width 354 height 199
drag, startPoint x: 199, startPoint y: 105, endPoint x: 165, endPoint y: 95, distance: 35.9
click at [165, 96] on div "Thanks for the feedback!" at bounding box center [206, 112] width 354 height 199
drag, startPoint x: 283, startPoint y: 69, endPoint x: 266, endPoint y: 106, distance: 40.7
click at [194, 106] on div "Thanks for the feedback!" at bounding box center [206, 112] width 354 height 199
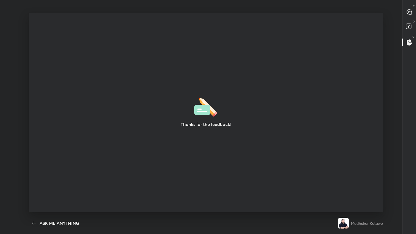
drag, startPoint x: 308, startPoint y: 84, endPoint x: 227, endPoint y: 172, distance: 119.8
click at [194, 127] on div "Thanks for the feedback!" at bounding box center [206, 112] width 354 height 199
